Goal: Obtain resource: Download file/media

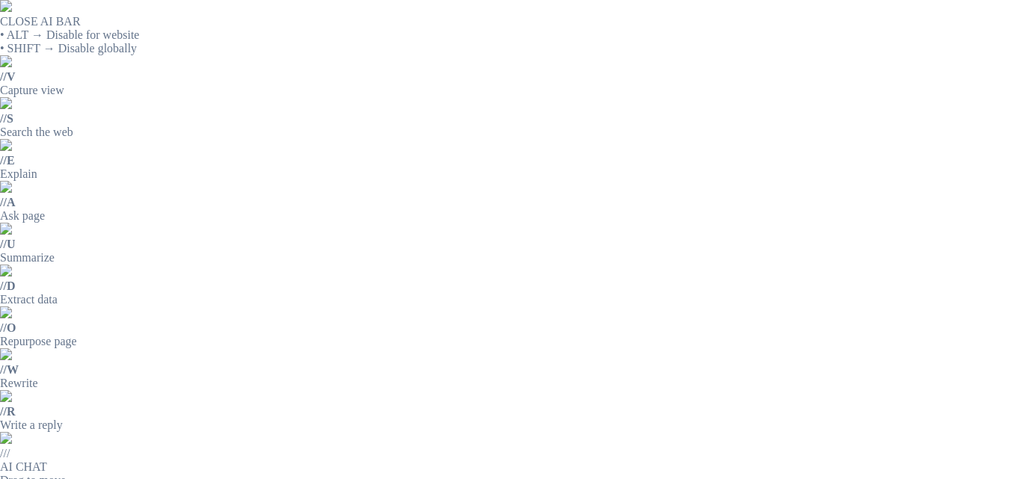
drag, startPoint x: 445, startPoint y: 172, endPoint x: 760, endPoint y: 174, distance: 314.6
copy p "TAPON DE 1 ROSCADO POLIPROPILENO - HEMBRA NPT"
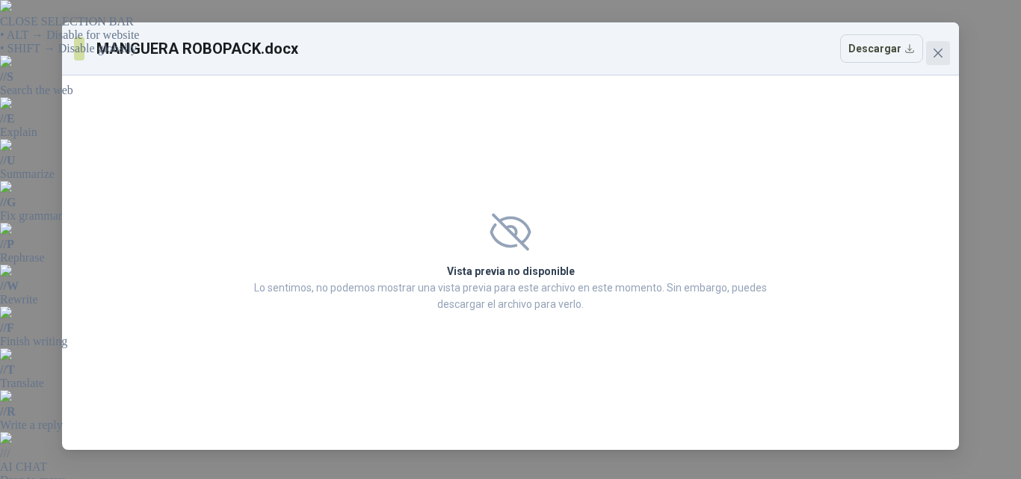
click at [946, 50] on span "Close" at bounding box center [938, 53] width 24 height 12
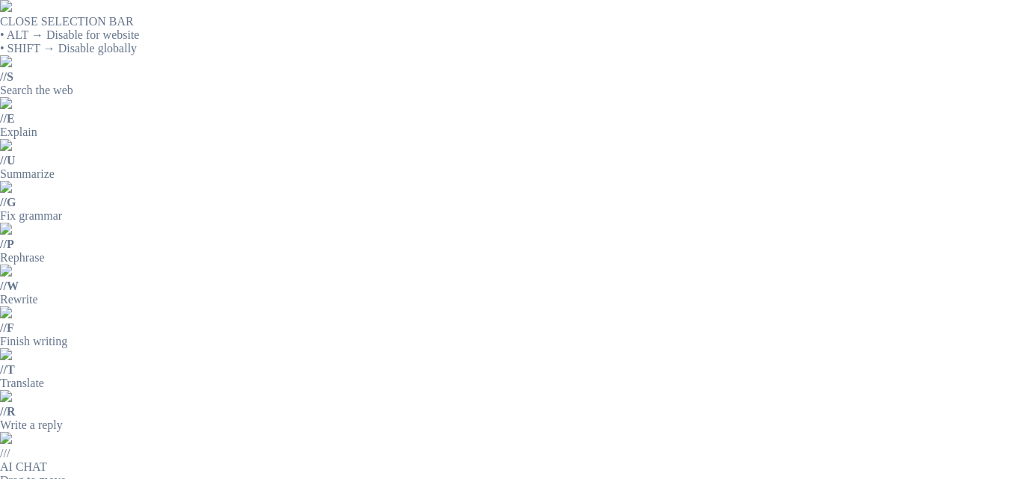
drag, startPoint x: 445, startPoint y: 167, endPoint x: 855, endPoint y: 172, distance: 409.5
copy p "MANGUERA DE CONDUCTO DE 8 PULGADAS DE ALAMBRE DE ACERO PU"
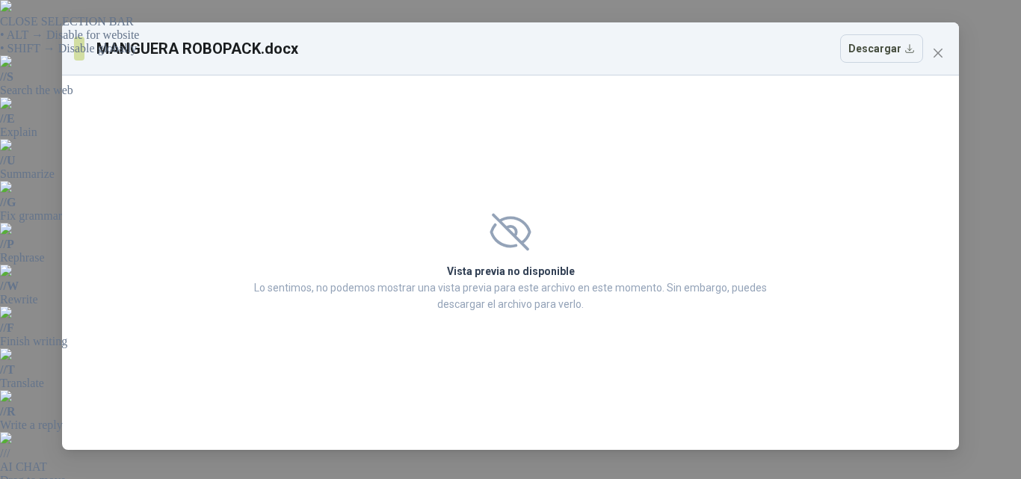
click at [517, 222] on icon at bounding box center [509, 231] width 41 height 37
click at [873, 52] on button "Descargar" at bounding box center [881, 48] width 83 height 28
click at [932, 49] on icon "close" at bounding box center [938, 53] width 12 height 12
